Goal: Task Accomplishment & Management: Use online tool/utility

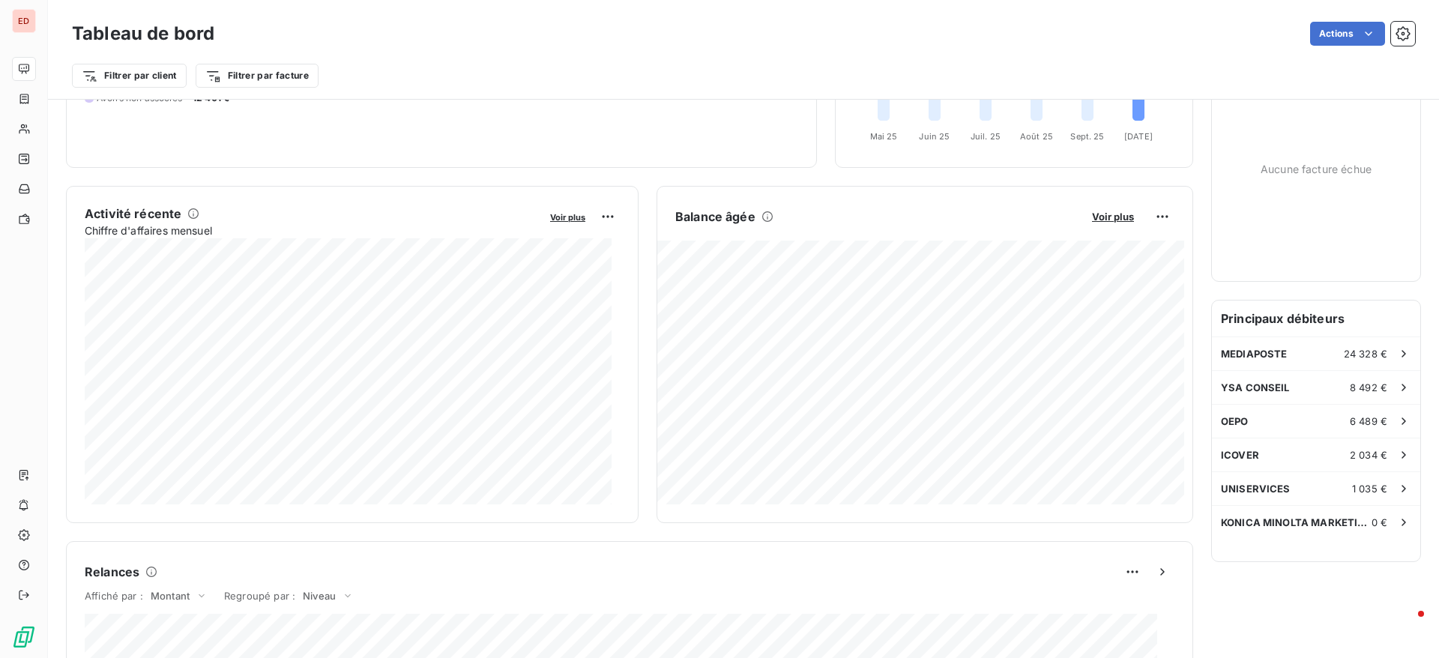
scroll to position [205, 0]
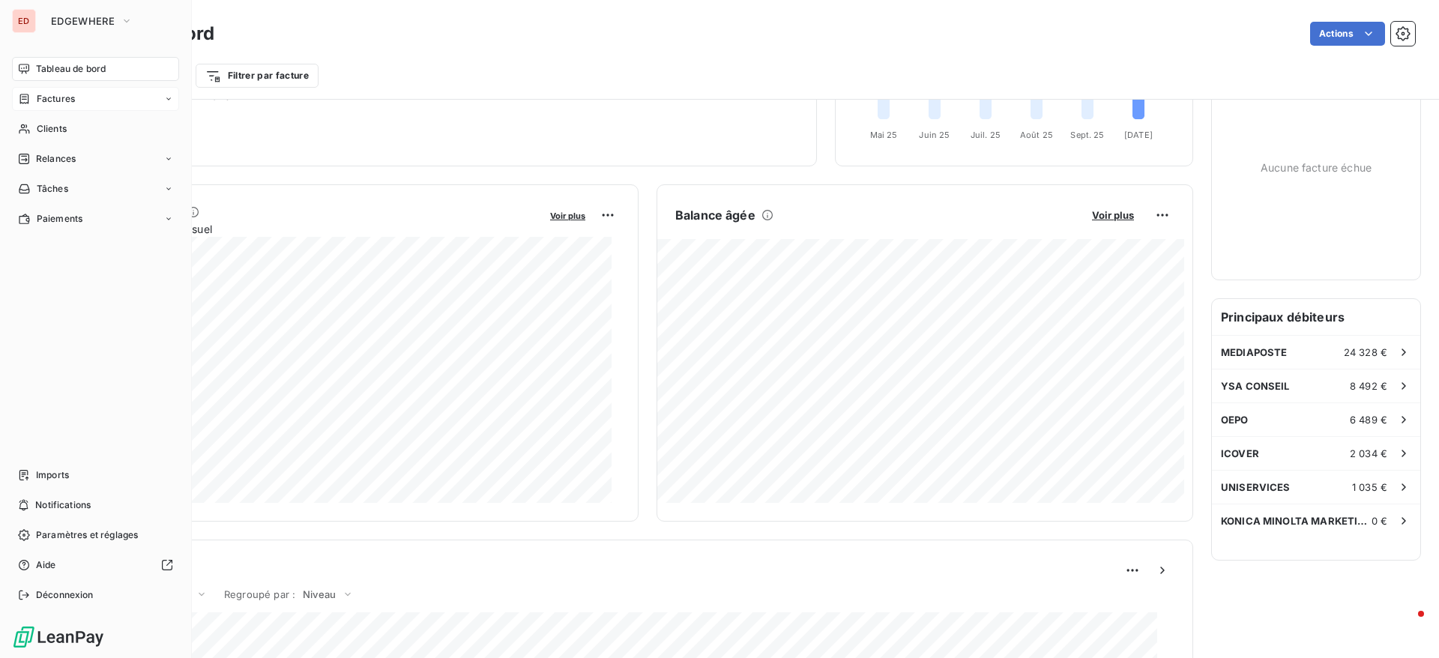
click at [34, 105] on div "Factures" at bounding box center [46, 98] width 57 height 13
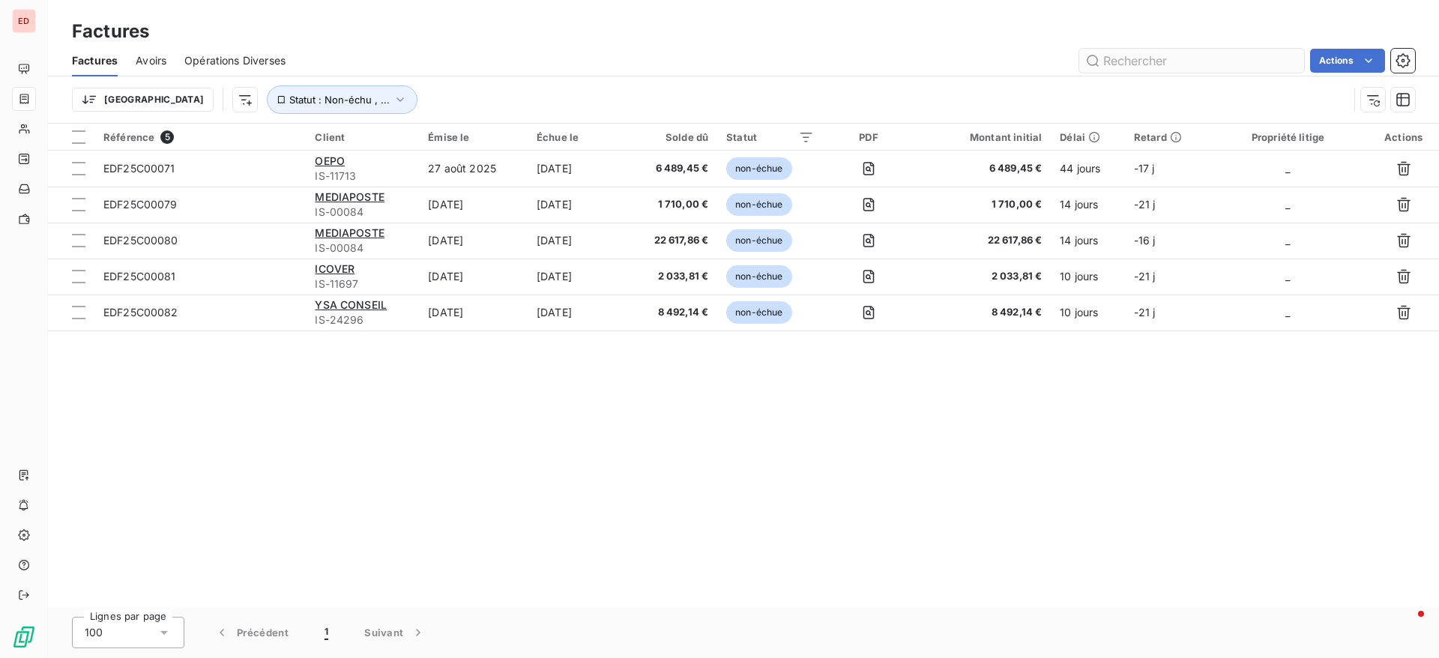
click at [1237, 55] on input "text" at bounding box center [1191, 61] width 225 height 24
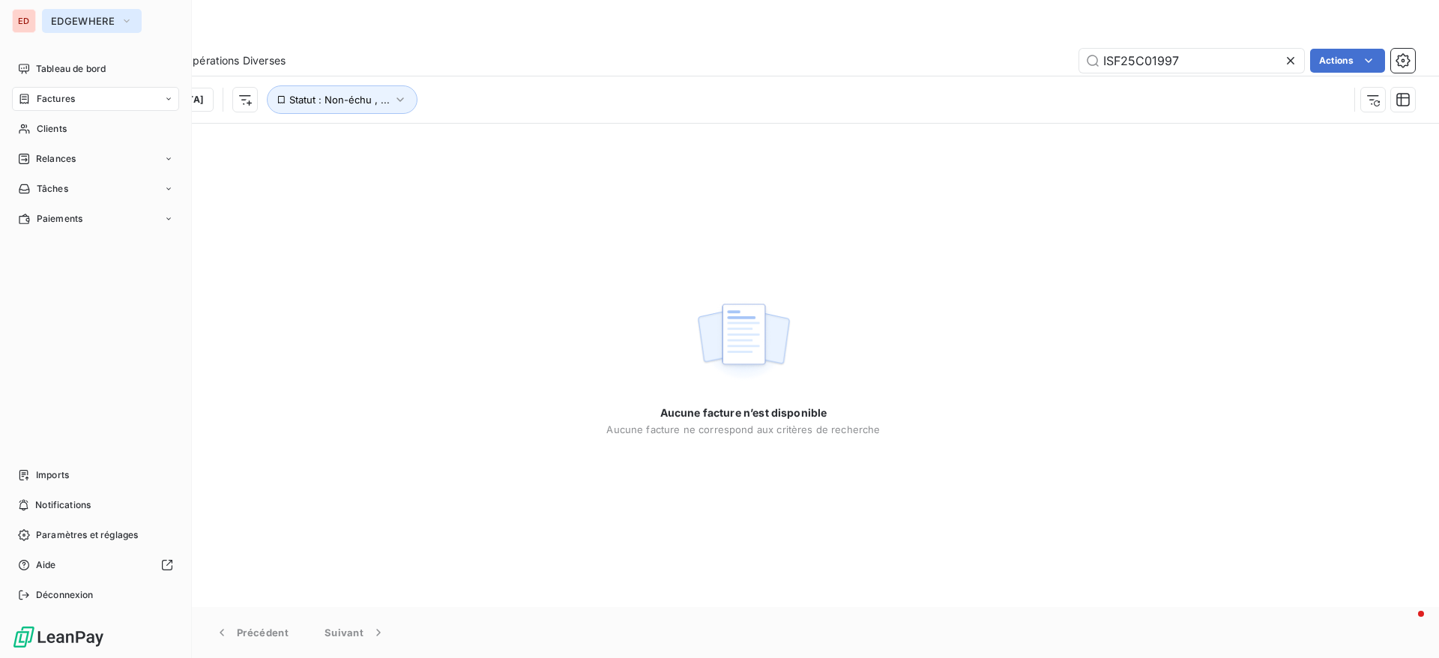
type input "ISF25C01997"
click at [82, 12] on button "EDGEWHERE" at bounding box center [92, 21] width 100 height 24
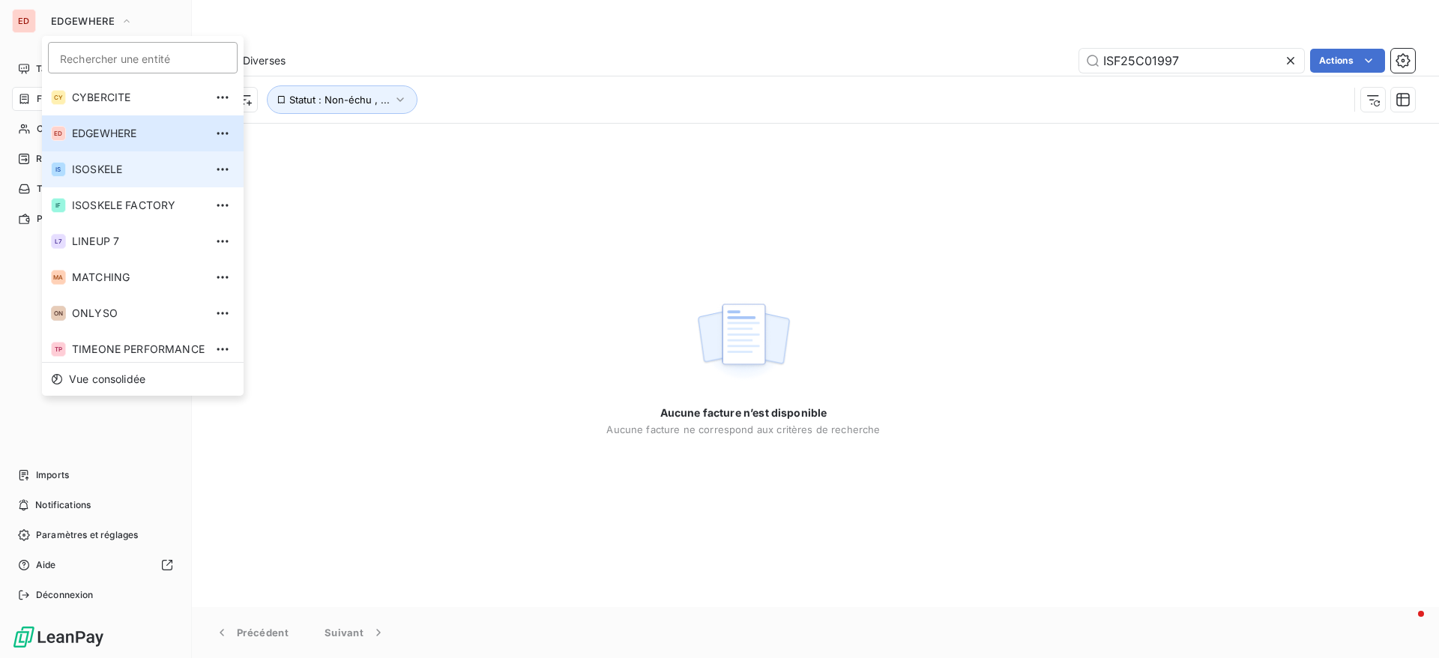
click at [94, 166] on span "ISOSKELE" at bounding box center [138, 169] width 133 height 15
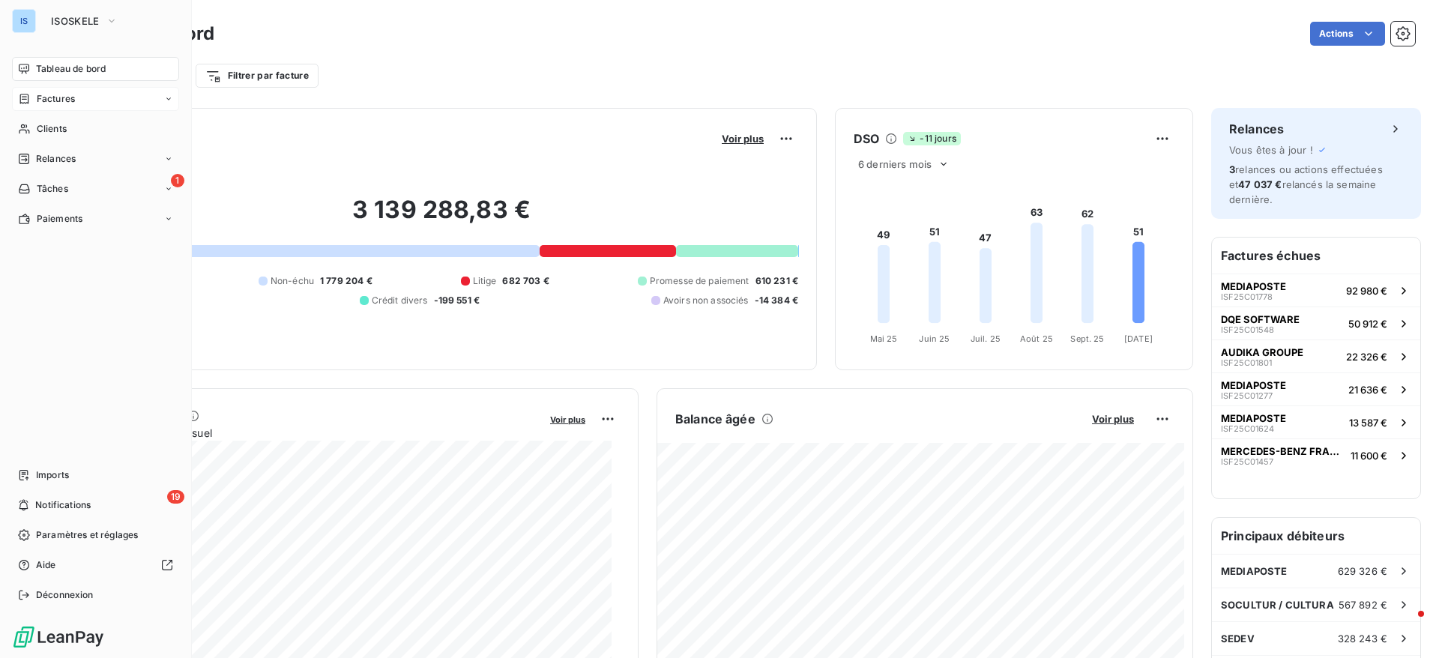
click at [63, 104] on span "Factures" at bounding box center [56, 98] width 38 height 13
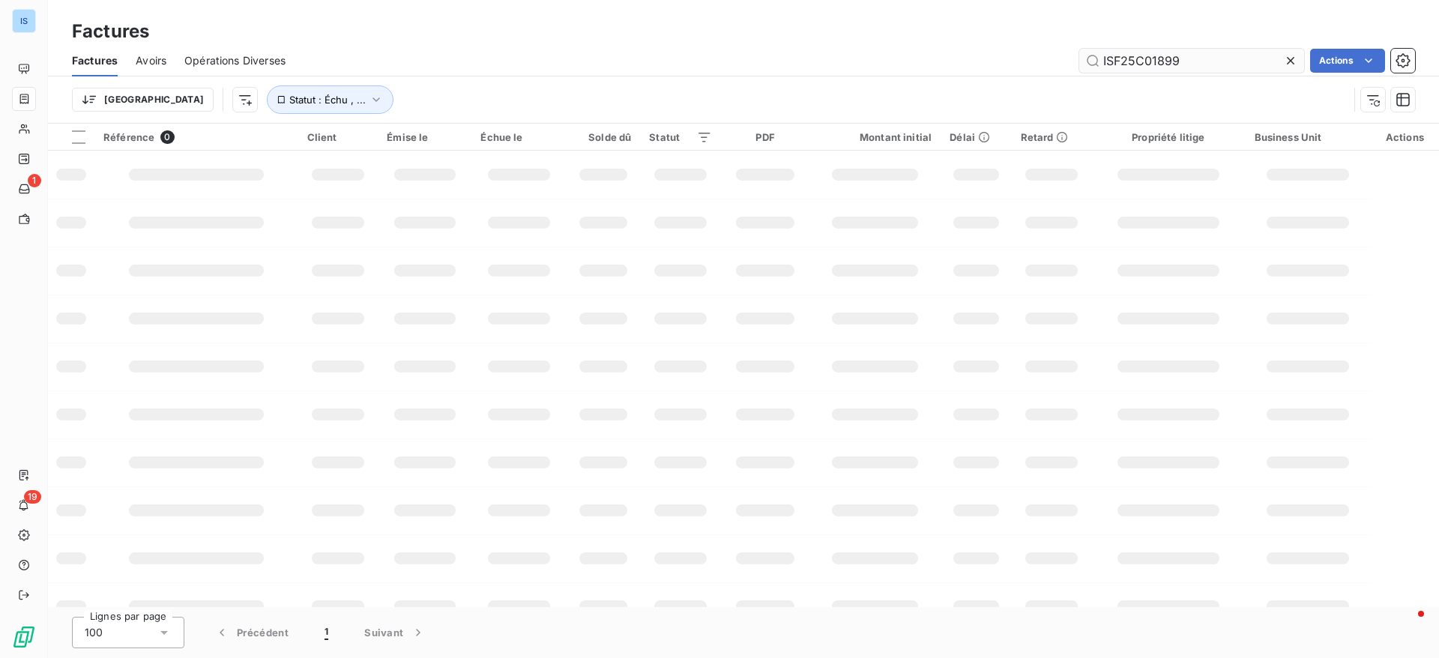
drag, startPoint x: 1201, startPoint y: 46, endPoint x: 1198, endPoint y: 65, distance: 19.0
click at [1198, 65] on div "Factures Avoirs Opérations Diverses ISF25C01899 Actions" at bounding box center [743, 60] width 1391 height 31
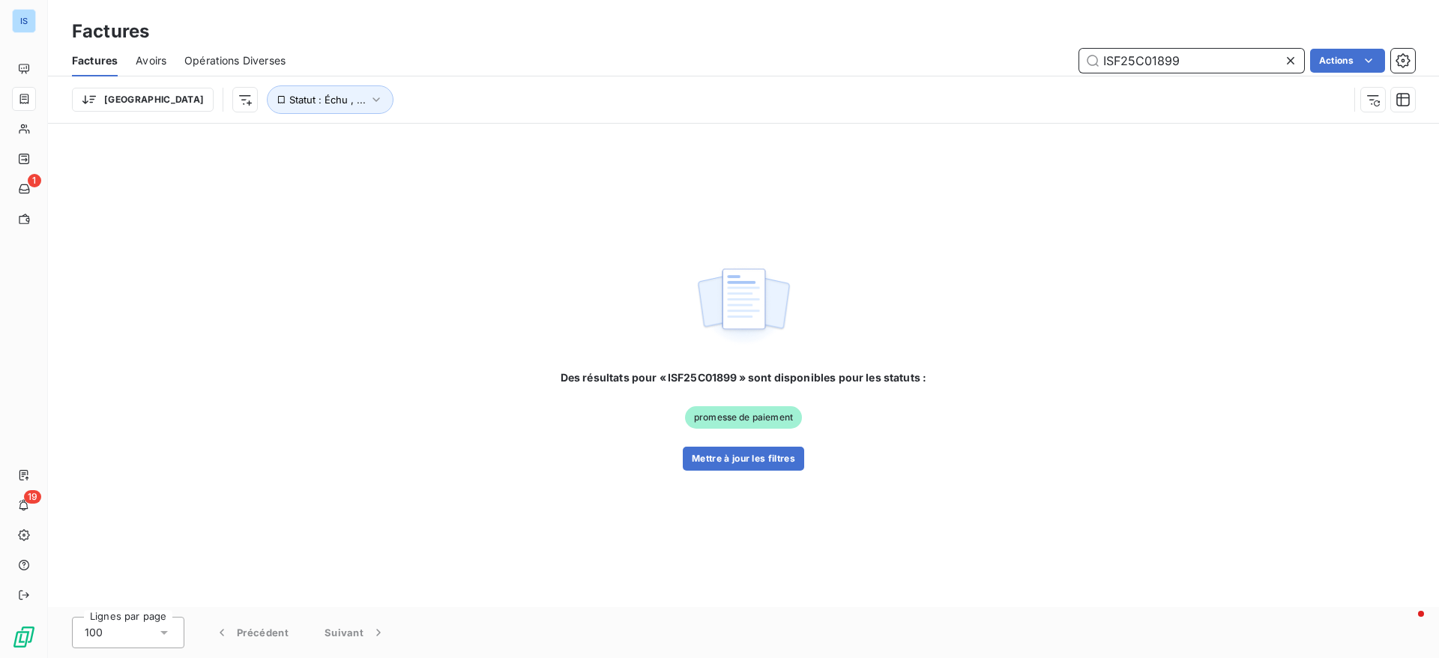
drag, startPoint x: 1198, startPoint y: 65, endPoint x: 1010, endPoint y: 76, distance: 189.2
click at [1010, 76] on div "Factures Avoirs Opérations Diverses ISF25C01899 Actions Trier Statut : Échu , .…" at bounding box center [743, 84] width 1391 height 78
paste input "997"
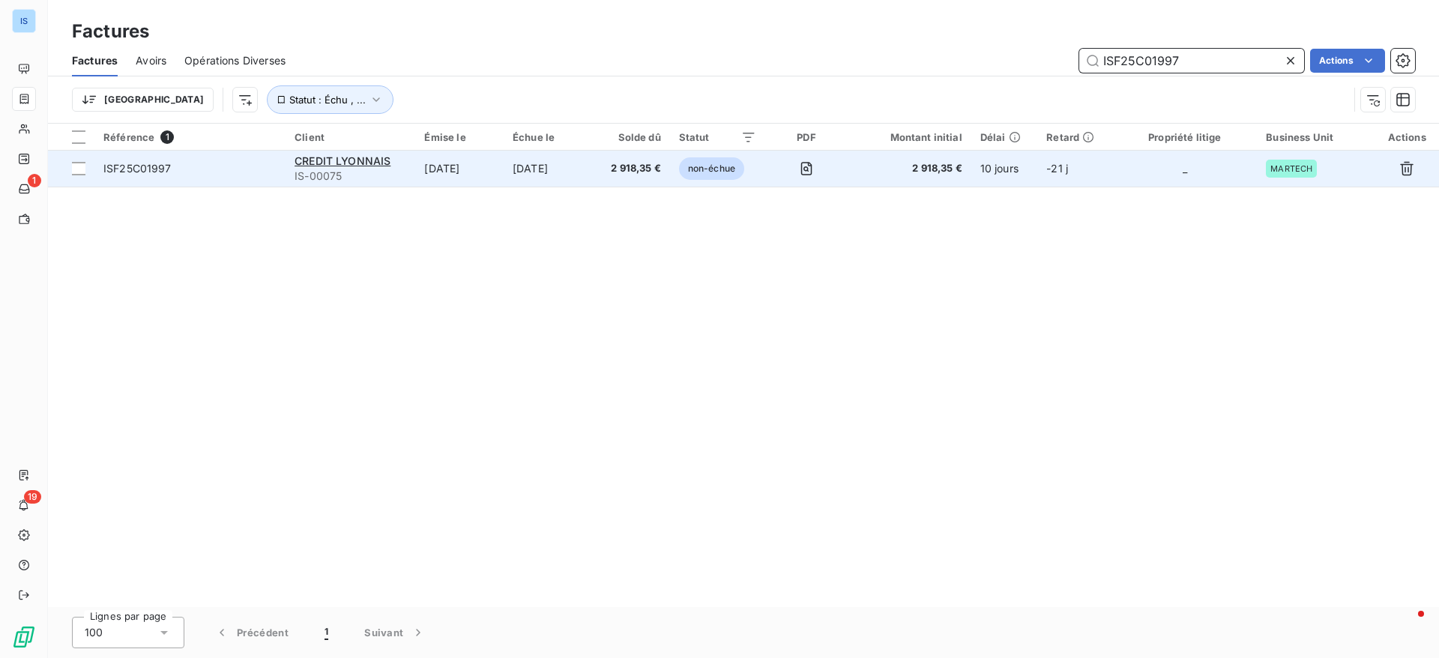
type input "ISF25C01997"
click at [120, 173] on span "ISF25C01997" at bounding box center [137, 168] width 68 height 13
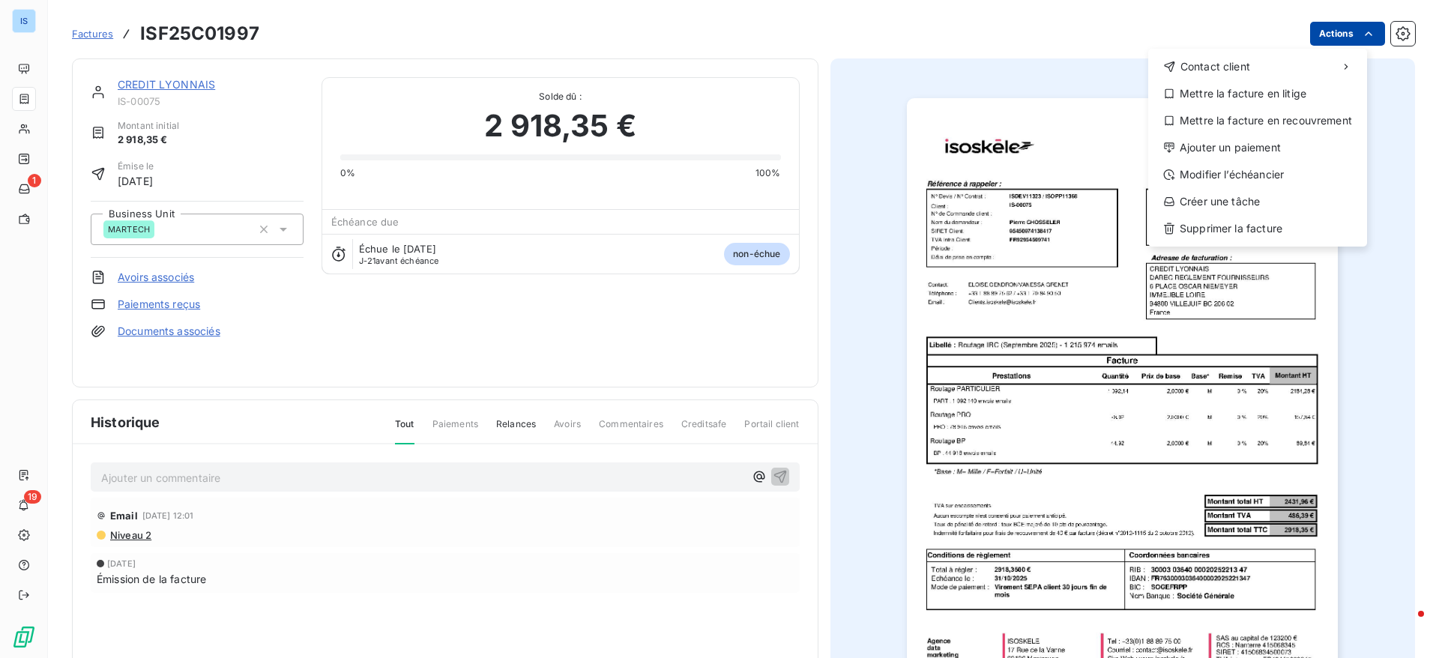
click at [1306, 26] on html "IS 1 19 Factures ISF25C01997 Actions Contact client Mettre la facture en litige…" at bounding box center [719, 329] width 1439 height 658
click at [1224, 145] on div "Ajouter un paiement" at bounding box center [1257, 148] width 207 height 24
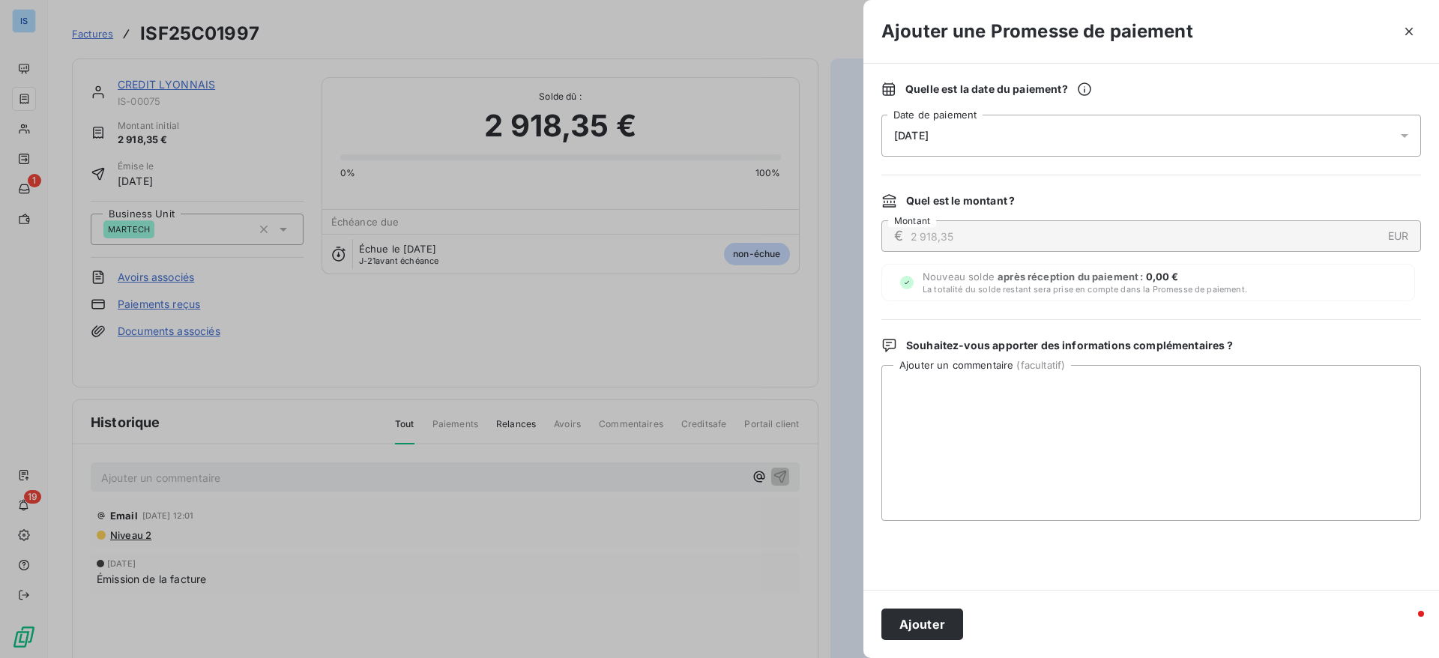
click at [1112, 127] on div "[DATE]" at bounding box center [1151, 136] width 540 height 42
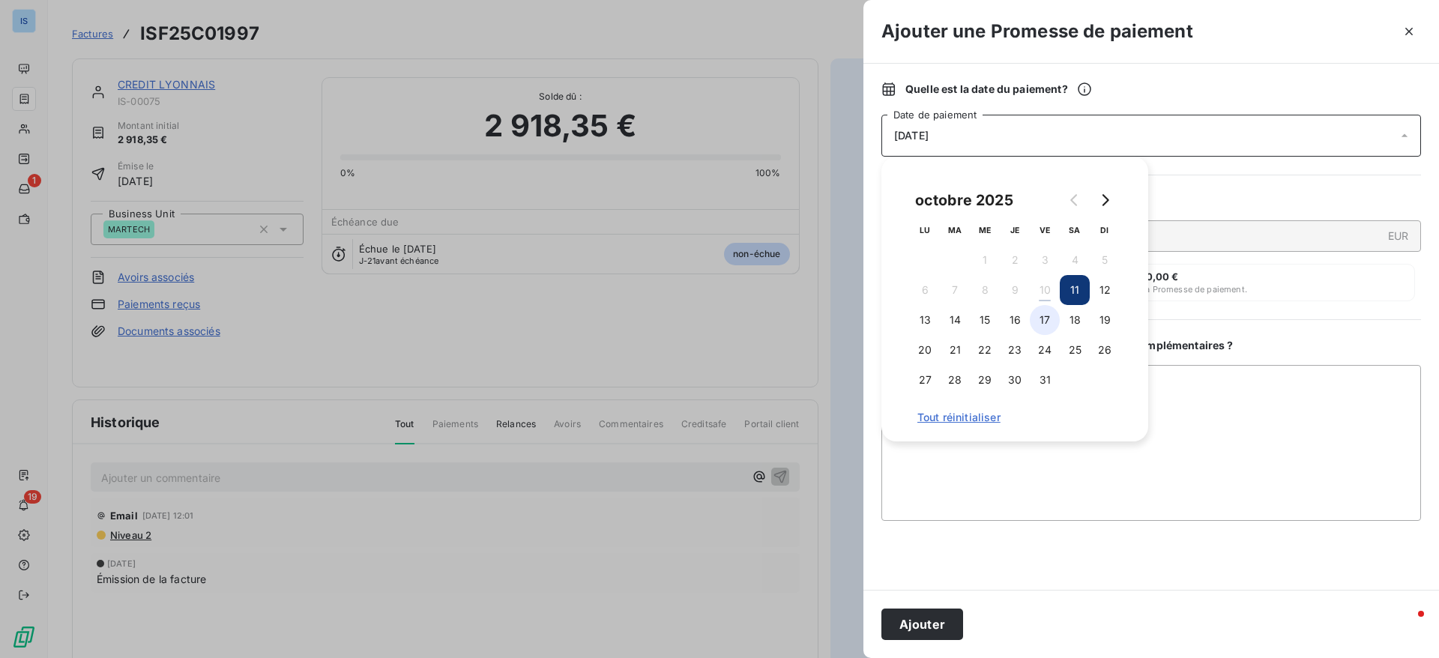
click at [1051, 319] on button "17" at bounding box center [1045, 320] width 30 height 30
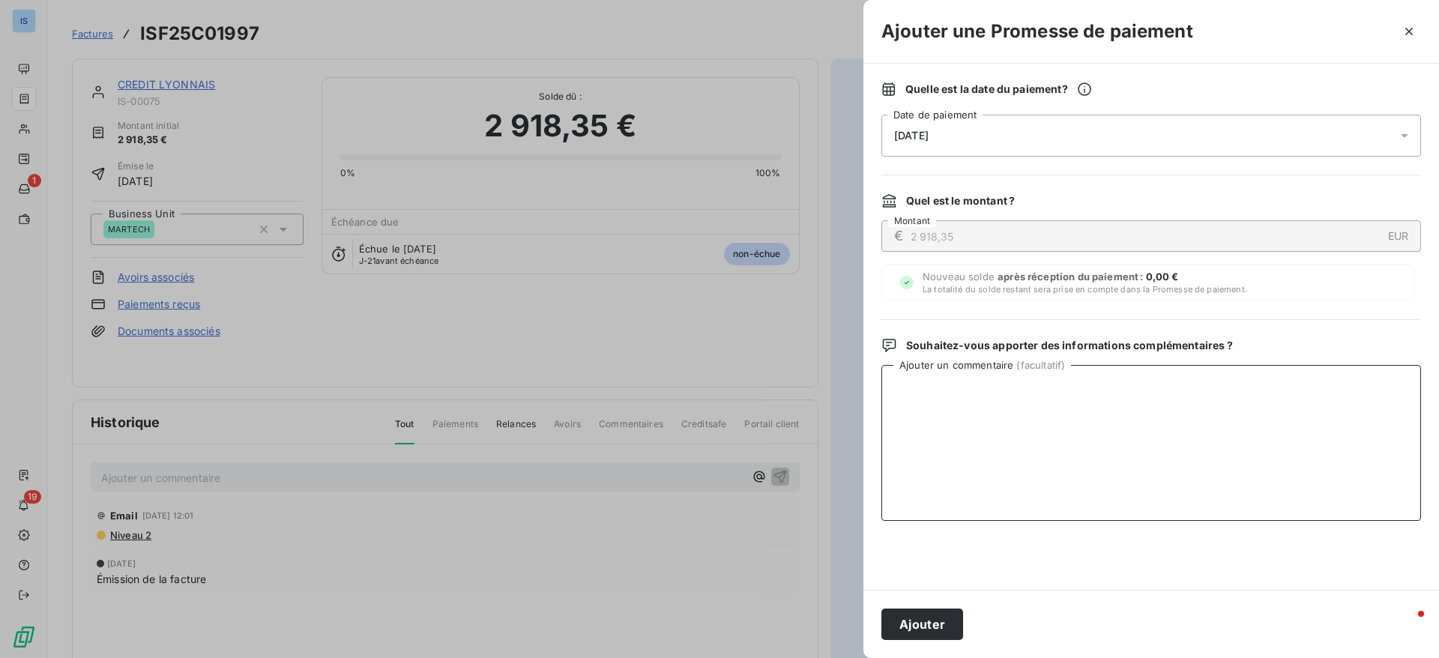
click at [1078, 462] on textarea "Ajouter un commentaire ( facultatif )" at bounding box center [1151, 443] width 540 height 156
paste textarea "Titre de paiement 11154 Référence interne 127273 Date de règlement [DATE] Monta…"
type textarea "Titre de paiement 11154 Référence interne 127273 Date de règlement [DATE] Monta…"
click at [948, 631] on button "Ajouter" at bounding box center [922, 624] width 82 height 31
